Goal: Task Accomplishment & Management: Use online tool/utility

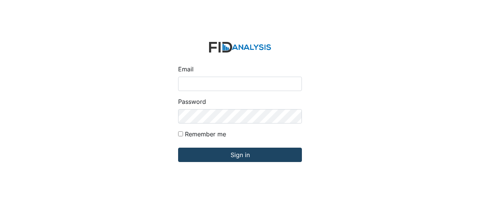
type input "Jbryant@lifeincorporated.com"
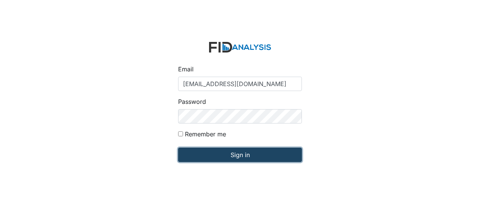
click at [210, 155] on input "Sign in" at bounding box center [240, 154] width 124 height 14
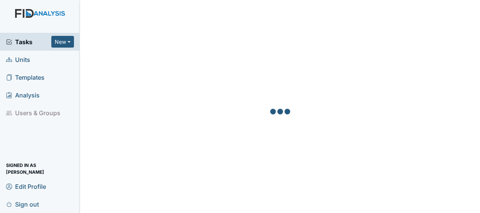
click at [33, 61] on link "Units" at bounding box center [40, 60] width 80 height 18
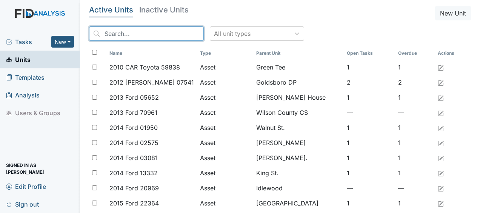
click at [112, 36] on input "search" at bounding box center [146, 33] width 115 height 14
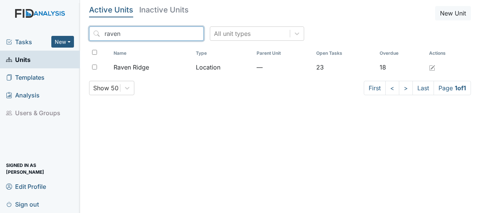
type input "raven"
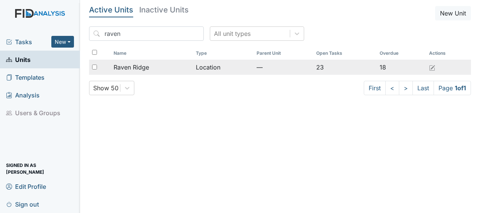
click at [139, 70] on span "Raven Ridge" at bounding box center [130, 67] width 35 height 9
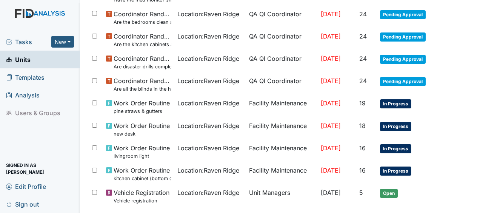
scroll to position [514, 0]
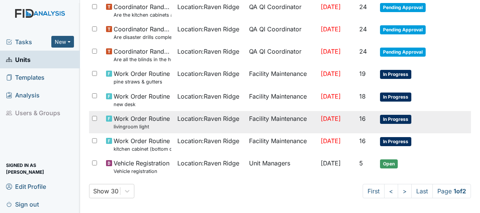
click at [291, 117] on td "Facility Maintenance" at bounding box center [282, 122] width 72 height 22
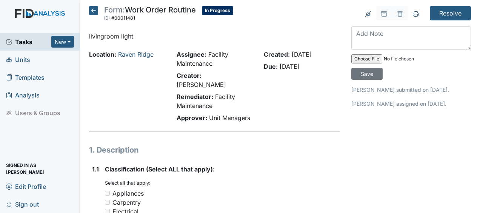
click at [95, 11] on icon at bounding box center [93, 10] width 9 height 9
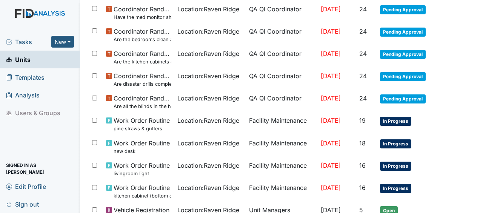
scroll to position [467, 0]
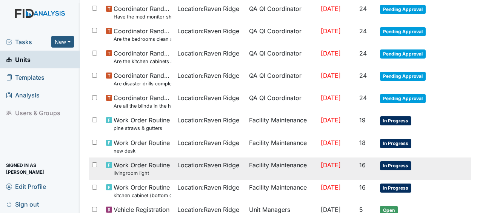
click at [257, 161] on td "Facility Maintenance" at bounding box center [282, 168] width 72 height 22
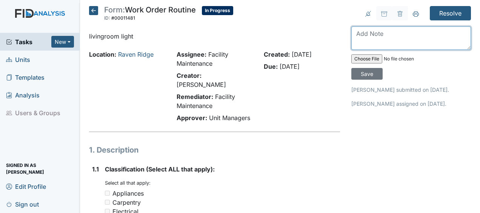
click at [359, 43] on textarea at bounding box center [411, 37] width 120 height 23
click at [359, 43] on textarea "repaired" at bounding box center [411, 37] width 120 height 23
click at [380, 33] on textarea "repaired" at bounding box center [411, 37] width 120 height 23
type textarea "repaired light fixture and replaced bulb JB"
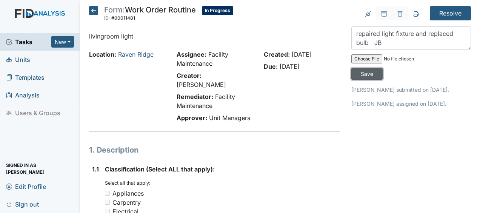
click at [363, 72] on input "Save" at bounding box center [366, 74] width 31 height 12
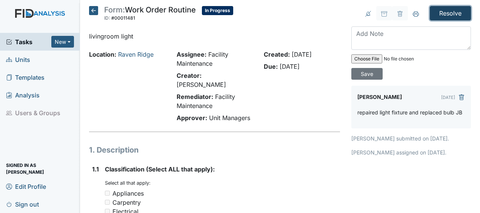
click at [449, 15] on input "Resolve" at bounding box center [449, 13] width 41 height 14
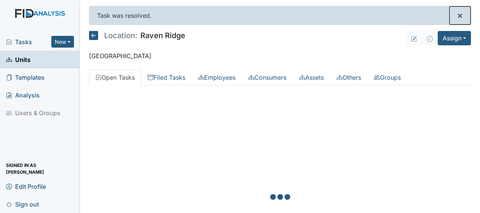
click at [449, 15] on button "×" at bounding box center [459, 15] width 21 height 18
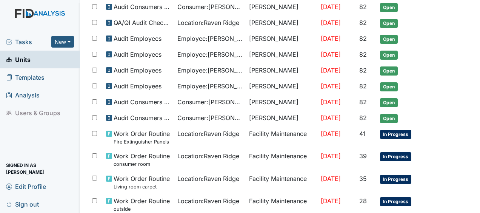
scroll to position [514, 0]
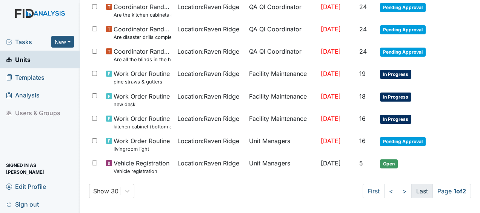
click at [412, 187] on link "Last" at bounding box center [421, 191] width 21 height 14
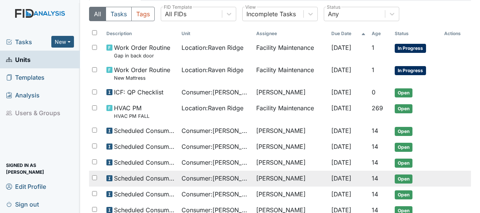
scroll to position [55, 0]
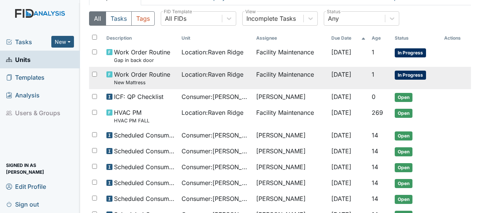
click at [291, 84] on td "Facility Maintenance" at bounding box center [290, 78] width 75 height 22
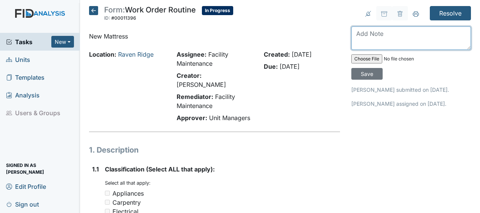
click at [357, 39] on textarea at bounding box center [411, 37] width 120 height 23
type textarea "replaced mattress JB"
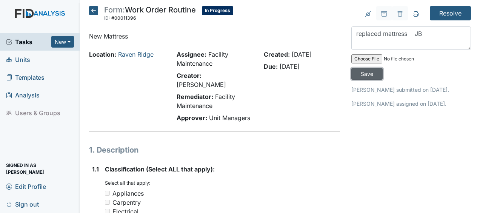
click at [370, 74] on input "Save" at bounding box center [366, 74] width 31 height 12
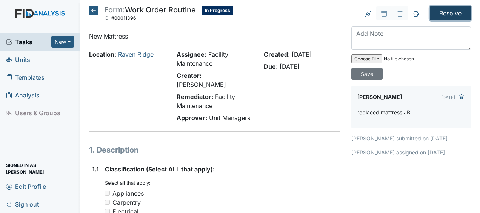
click at [441, 16] on input "Resolve" at bounding box center [449, 13] width 41 height 14
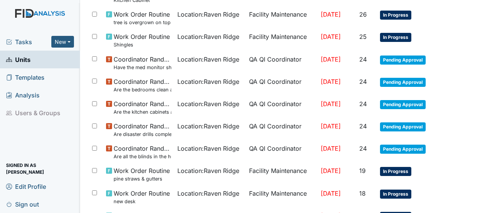
scroll to position [538, 0]
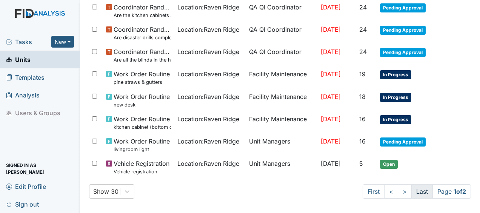
click at [414, 186] on link "Last" at bounding box center [421, 191] width 21 height 14
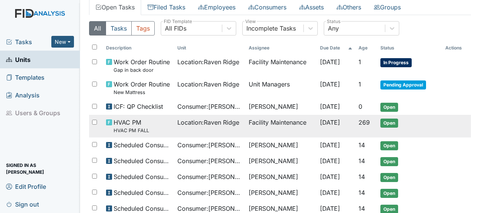
scroll to position [70, 0]
click at [438, 65] on tr "Work Order Routine Gap in back door Location : Raven Ridge Facility Maintenance…" at bounding box center [280, 66] width 382 height 22
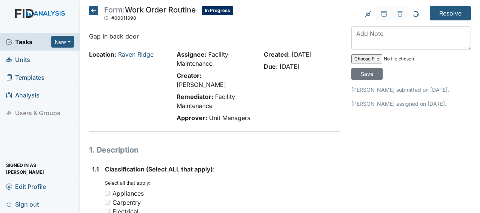
click at [93, 12] on icon at bounding box center [93, 10] width 9 height 9
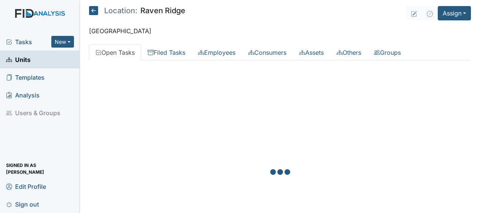
click at [93, 12] on icon at bounding box center [93, 10] width 9 height 9
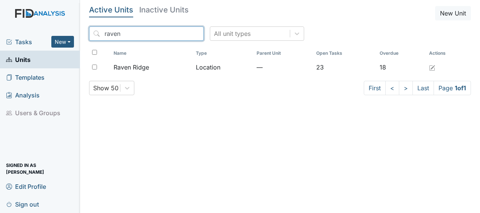
click at [181, 33] on input "raven" at bounding box center [146, 33] width 115 height 14
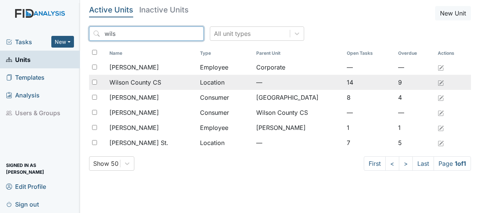
type input "wils"
click at [147, 82] on span "Wilson County CS" at bounding box center [135, 82] width 52 height 9
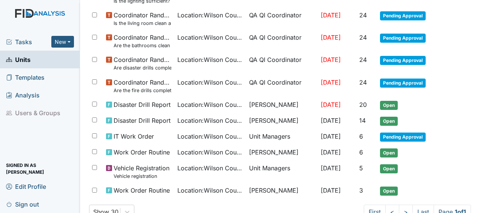
scroll to position [225, 0]
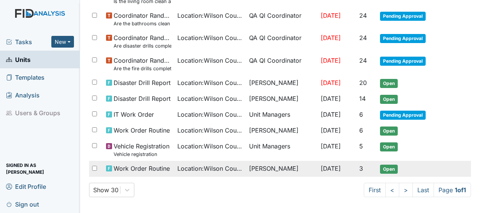
click at [133, 166] on span "Work Order Routine" at bounding box center [141, 168] width 56 height 9
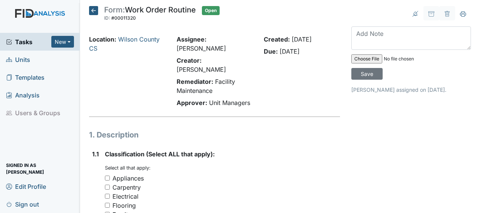
click at [93, 10] on icon at bounding box center [93, 10] width 9 height 9
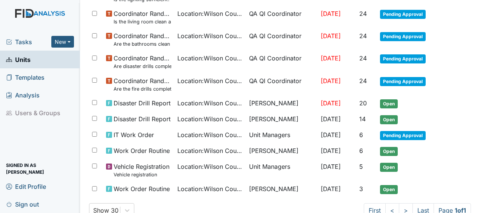
scroll to position [225, 0]
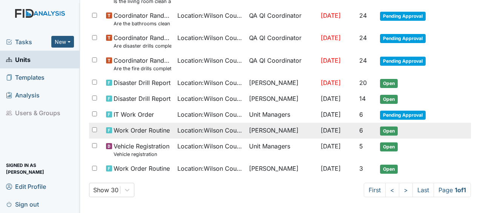
click at [145, 129] on span "Work Order Routine" at bounding box center [141, 130] width 56 height 9
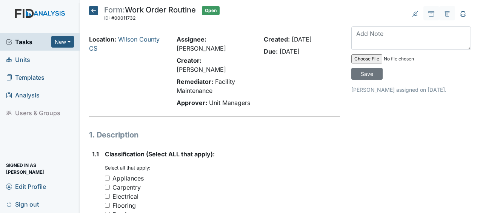
click at [94, 10] on icon at bounding box center [93, 10] width 9 height 9
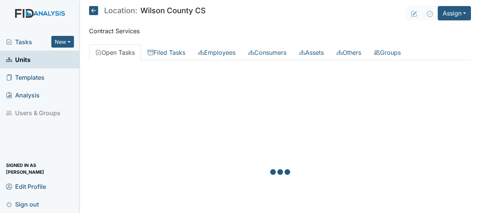
click at [94, 10] on icon at bounding box center [93, 10] width 9 height 9
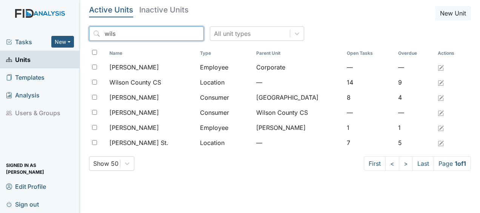
click at [180, 34] on input "wils" at bounding box center [146, 33] width 115 height 14
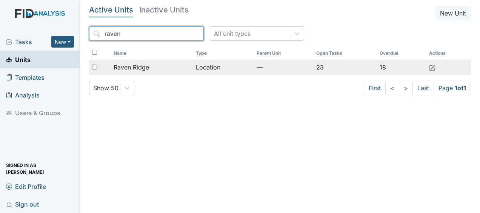
type input "raven"
click at [146, 68] on span "Raven Ridge" at bounding box center [130, 67] width 35 height 9
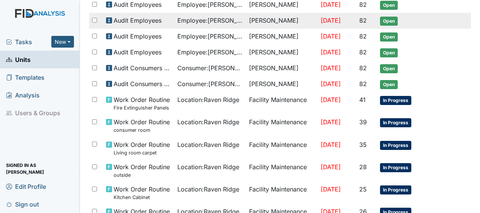
scroll to position [220, 0]
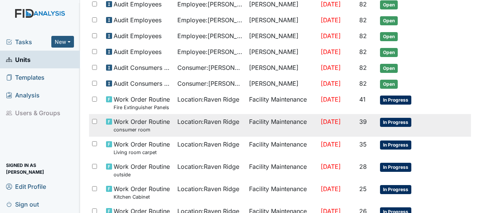
click at [200, 121] on span "Location : Raven Ridge" at bounding box center [208, 121] width 62 height 9
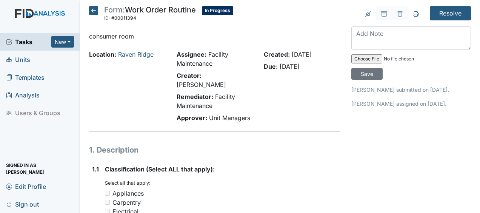
click at [93, 11] on icon at bounding box center [93, 10] width 9 height 9
